Goal: Transaction & Acquisition: Purchase product/service

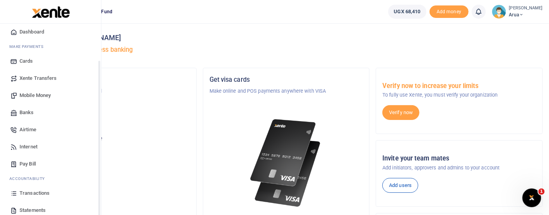
scroll to position [62, 0]
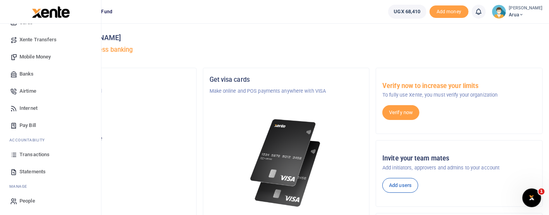
click at [34, 53] on link "Mobile Money" at bounding box center [50, 56] width 89 height 17
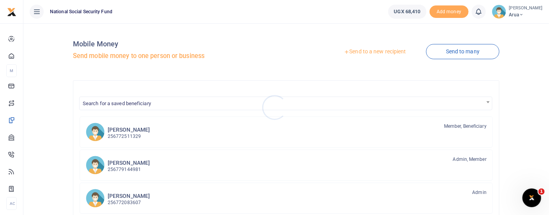
click at [457, 55] on div at bounding box center [274, 107] width 549 height 215
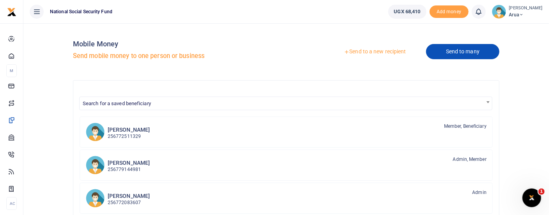
click at [457, 53] on link "Send to many" at bounding box center [462, 51] width 73 height 15
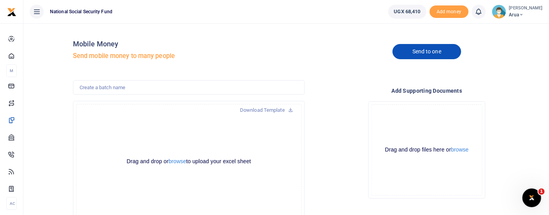
click at [448, 51] on link "Send to one" at bounding box center [427, 51] width 69 height 15
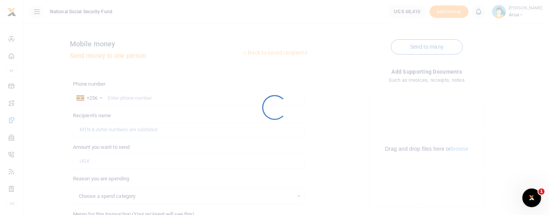
select select
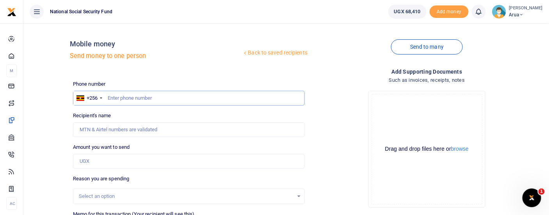
click at [113, 95] on input "text" at bounding box center [189, 98] width 232 height 15
type input "782175745"
type input "Andama Gift"
type input "782175745"
click at [108, 157] on input "Amount you want to send" at bounding box center [189, 161] width 232 height 15
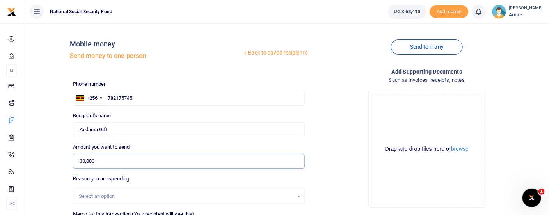
scroll to position [87, 0]
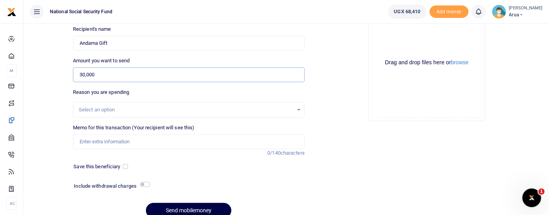
type input "30,000"
click at [142, 181] on div "Include withdrawal charges" at bounding box center [110, 187] width 79 height 12
click at [144, 182] on input "checkbox" at bounding box center [145, 184] width 10 height 5
checkbox input "true"
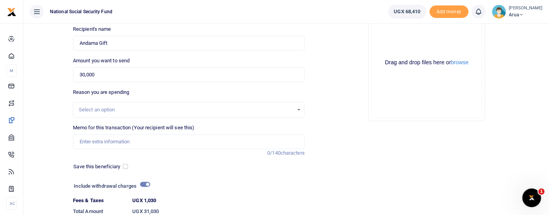
click at [112, 110] on div "Select an option" at bounding box center [186, 110] width 215 height 8
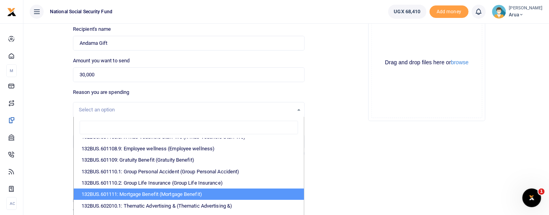
scroll to position [781, 0]
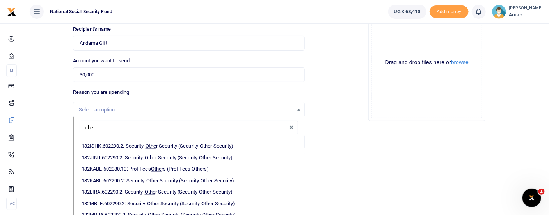
type input "other"
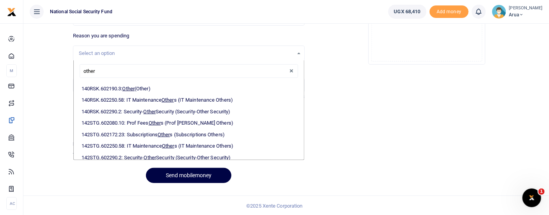
scroll to position [249, 0]
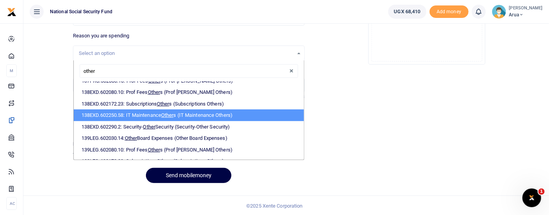
click at [214, 110] on li "138EXD.602250.58: IT Maintenance Other s (IT Maintenance Others)" at bounding box center [189, 116] width 230 height 12
select select "1222"
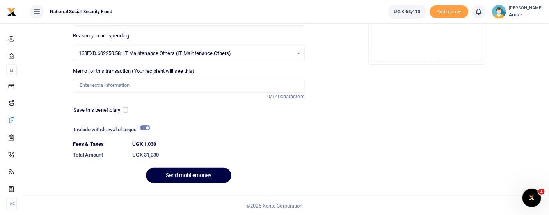
click at [253, 50] on span "138EXD.602250.58: IT Maintenance Others (IT Maintenance Others)" at bounding box center [186, 54] width 215 height 8
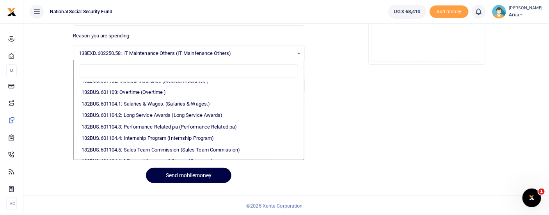
scroll to position [0, 0]
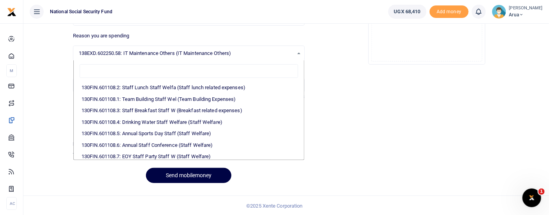
click at [253, 50] on span "138EXD.602250.58: IT Maintenance Others (IT Maintenance Others)" at bounding box center [186, 54] width 215 height 8
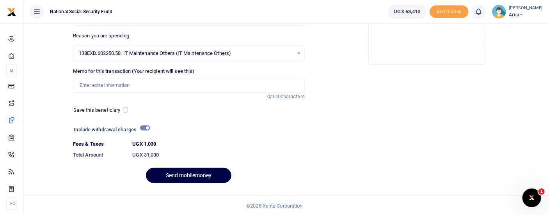
click at [298, 55] on div "138EXD.602250.58: IT Maintenance Others (IT Maintenance Others) Select an option" at bounding box center [188, 53] width 231 height 9
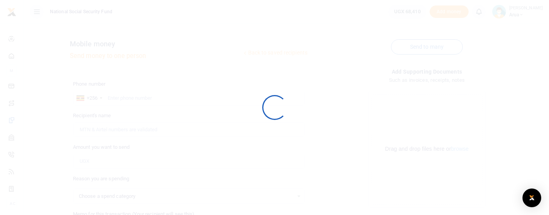
scroll to position [121, 0]
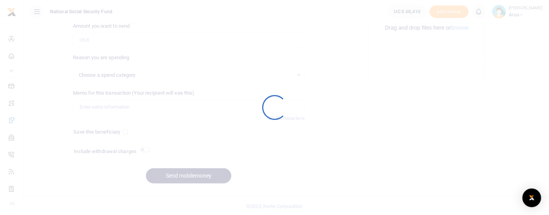
select select
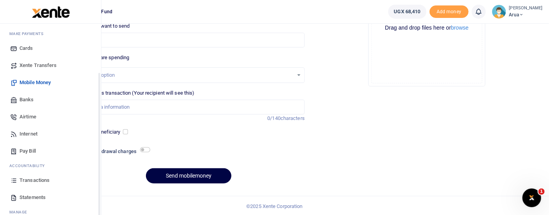
scroll to position [62, 0]
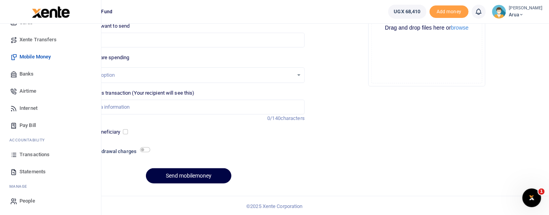
click at [46, 152] on span "Transactions" at bounding box center [35, 155] width 30 height 8
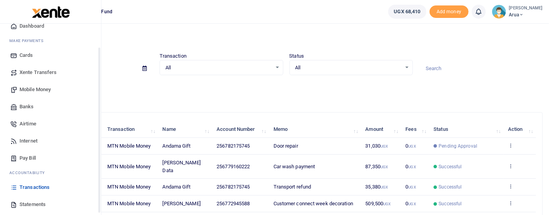
scroll to position [43, 0]
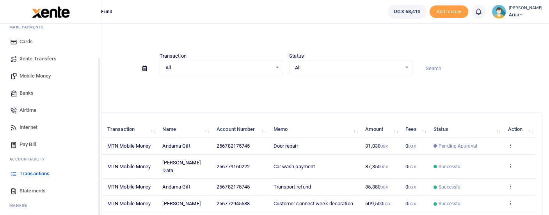
click at [47, 172] on span "Transactions" at bounding box center [35, 174] width 30 height 8
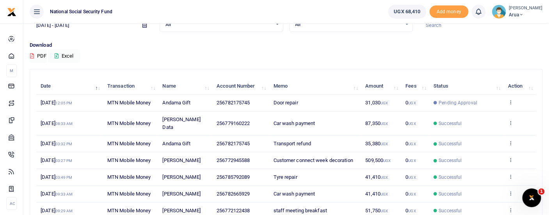
click at [506, 98] on td "View details Send again" at bounding box center [520, 103] width 32 height 17
click at [512, 100] on icon at bounding box center [510, 102] width 5 height 5
click at [487, 115] on link "View details" at bounding box center [483, 115] width 62 height 11
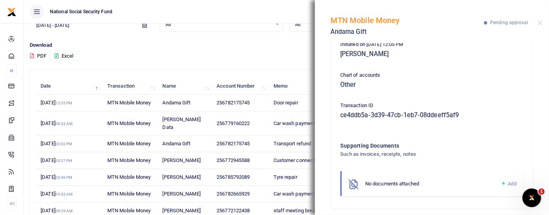
scroll to position [142, 0]
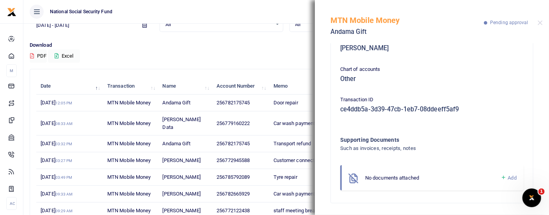
click at [508, 176] on span "Add" at bounding box center [512, 178] width 9 height 6
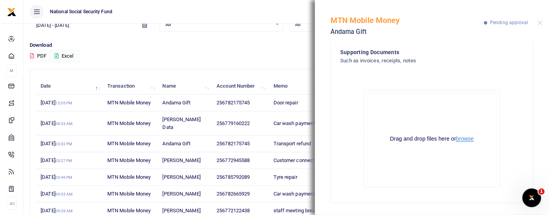
click at [468, 140] on button "browse" at bounding box center [465, 139] width 18 height 6
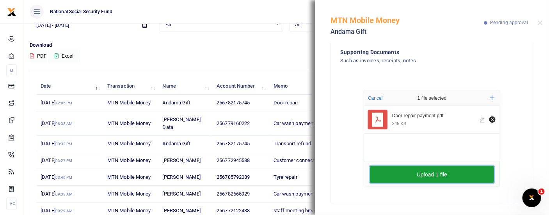
click at [461, 174] on button "Upload 1 file" at bounding box center [432, 174] width 124 height 17
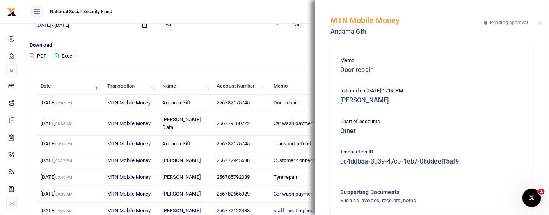
scroll to position [43, 0]
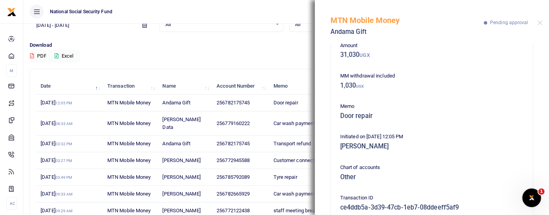
click at [543, 21] on div at bounding box center [540, 22] width 5 height 5
click at [542, 21] on button "Close" at bounding box center [540, 22] width 5 height 5
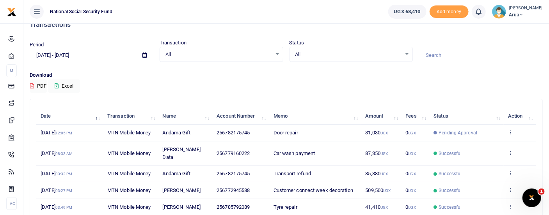
scroll to position [0, 0]
